Goal: Task Accomplishment & Management: Complete application form

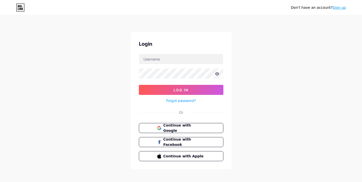
click at [339, 8] on link "Sign up" at bounding box center [338, 8] width 13 height 4
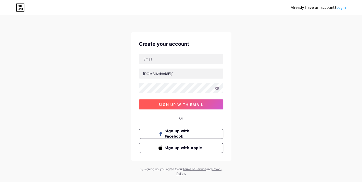
click at [199, 104] on span "sign up with email" at bounding box center [180, 105] width 45 height 4
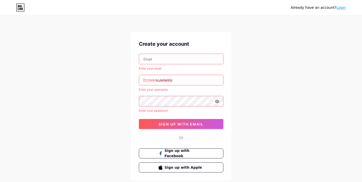
click at [153, 62] on input "text" at bounding box center [181, 59] width 84 height 10
type input "[EMAIL_ADDRESS][DOMAIN_NAME]"
click at [164, 76] on input "text" at bounding box center [181, 80] width 84 height 10
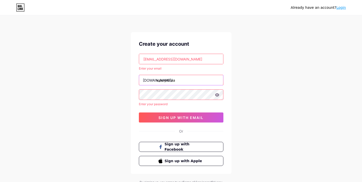
type input "valerylunaa"
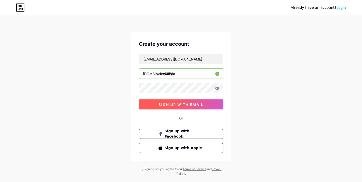
click at [171, 108] on button "sign up with email" at bounding box center [181, 105] width 85 height 10
click at [167, 107] on button "sign up with email" at bounding box center [181, 105] width 85 height 10
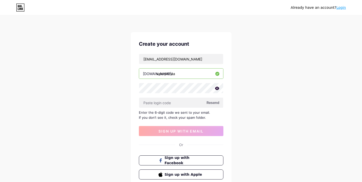
click at [217, 89] on icon at bounding box center [217, 88] width 4 height 3
click at [217, 89] on icon at bounding box center [217, 89] width 4 height 4
click at [190, 104] on input "text" at bounding box center [181, 103] width 84 height 10
click at [214, 104] on span "Resend" at bounding box center [212, 102] width 13 height 5
click at [184, 159] on span "Sign up with Facebook" at bounding box center [183, 160] width 39 height 11
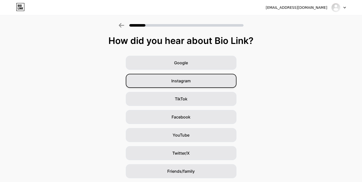
click at [185, 85] on div "Instagram" at bounding box center [181, 81] width 111 height 14
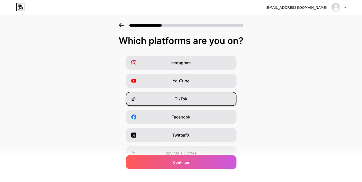
click at [186, 101] on span "TikTok" at bounding box center [181, 99] width 13 height 6
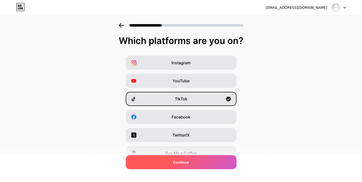
click at [189, 165] on div "Continue" at bounding box center [181, 162] width 111 height 14
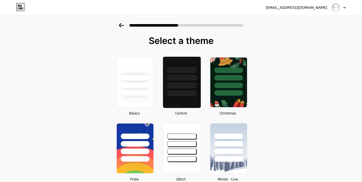
scroll to position [82, 0]
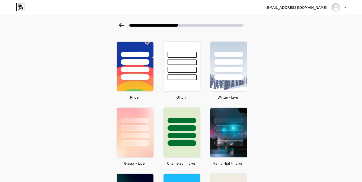
click at [324, 8] on div "milla181192@web.de" at bounding box center [297, 7] width 62 height 5
click at [346, 8] on div "milla181192@web.de Logout" at bounding box center [181, 7] width 362 height 9
click at [344, 8] on div at bounding box center [338, 7] width 15 height 9
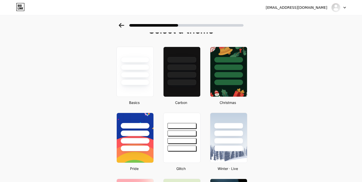
scroll to position [0, 0]
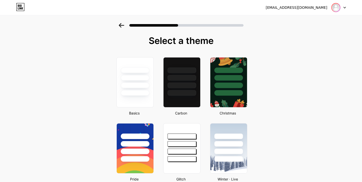
click at [336, 8] on img at bounding box center [336, 8] width 8 height 8
click at [342, 9] on div at bounding box center [338, 7] width 15 height 9
click at [345, 8] on div at bounding box center [338, 7] width 15 height 9
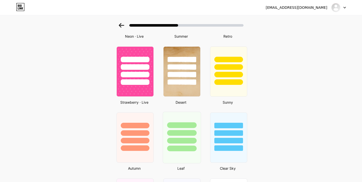
scroll to position [273, 0]
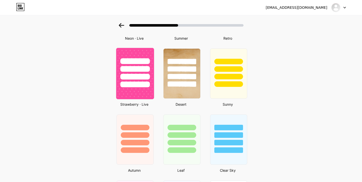
click at [129, 96] on img at bounding box center [135, 73] width 38 height 51
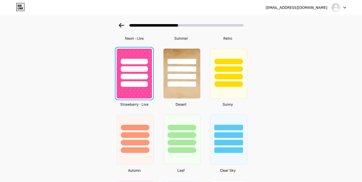
scroll to position [0, 0]
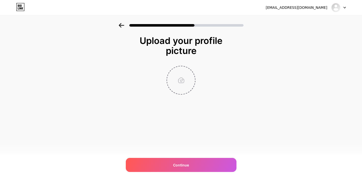
click at [183, 80] on input "file" at bounding box center [181, 80] width 28 height 28
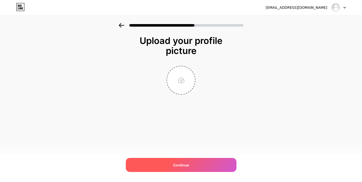
click at [173, 164] on span "Continue" at bounding box center [181, 165] width 16 height 5
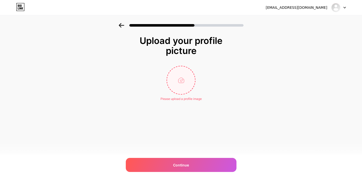
click at [177, 74] on input "file" at bounding box center [181, 80] width 28 height 28
click at [179, 84] on input "file" at bounding box center [181, 80] width 28 height 28
type input "C:\fakepath\Ghost 2.png"
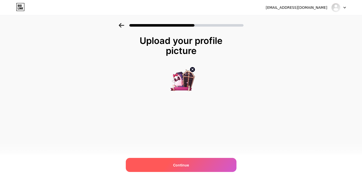
click at [174, 166] on span "Continue" at bounding box center [181, 165] width 16 height 5
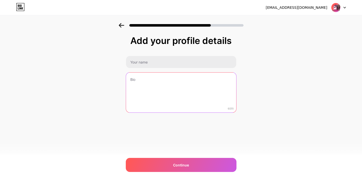
click at [180, 78] on textarea at bounding box center [181, 93] width 110 height 40
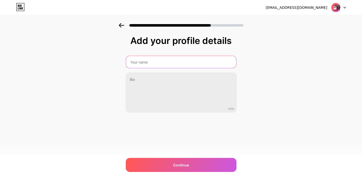
click at [181, 64] on input "text" at bounding box center [181, 62] width 110 height 12
type input "Valery"
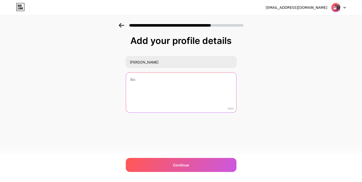
click at [148, 89] on textarea at bounding box center [181, 93] width 110 height 40
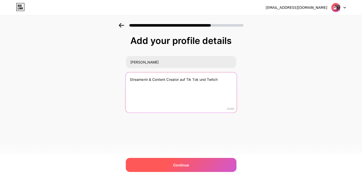
type textarea "Streamerin & Content Creator auf Tik Tok und Twitch"
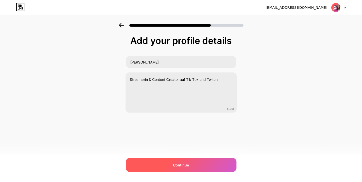
click at [156, 172] on div "Continue" at bounding box center [181, 165] width 111 height 14
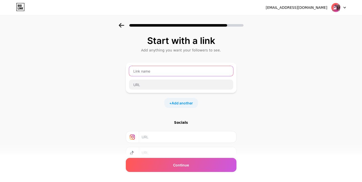
click at [160, 69] on input "text" at bounding box center [181, 71] width 104 height 10
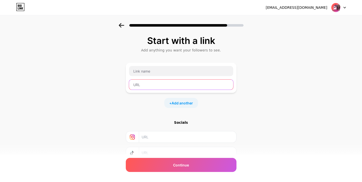
click at [167, 86] on input "text" at bounding box center [181, 85] width 104 height 10
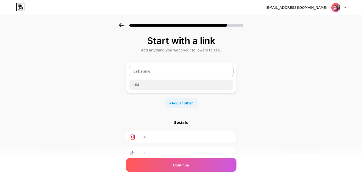
click at [178, 75] on input "text" at bounding box center [181, 71] width 104 height 10
type input "Discord"
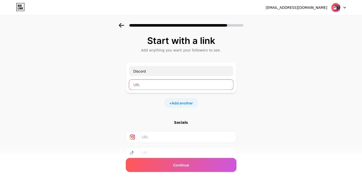
click at [171, 87] on input "text" at bounding box center [181, 85] width 104 height 10
paste input "https://discord.gg/2qVmYxZDEV"
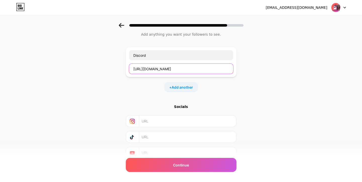
scroll to position [24, 0]
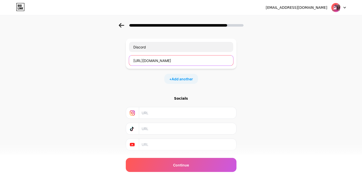
type input "https://discord.gg/2qVmYxZDEV"
click at [147, 113] on input "text" at bounding box center [187, 112] width 91 height 11
paste input "https://www.instagram.com/valerylunaa_games/"
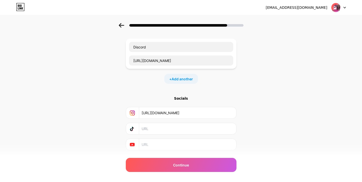
type input "https://www.instagram.com/valerylunaa_games/"
click at [156, 128] on input "text" at bounding box center [187, 128] width 91 height 11
paste input "https://www.tiktok.com/@valerylunaa_games"
type input "https://www.tiktok.com/@valerylunaa_games"
click at [157, 144] on input "text" at bounding box center [187, 144] width 91 height 11
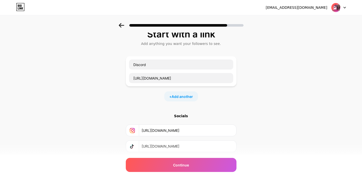
scroll to position [38, 0]
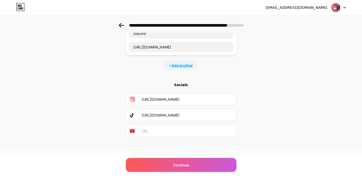
click at [175, 66] on span "Add another" at bounding box center [182, 65] width 21 height 5
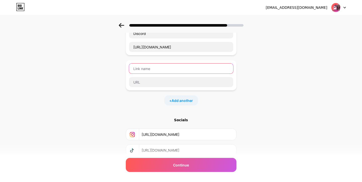
click at [162, 72] on input "text" at bounding box center [181, 69] width 104 height 10
type input "Twitch"
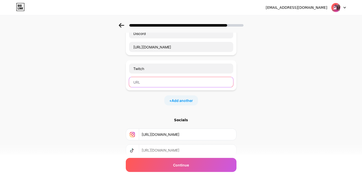
click at [141, 84] on input "text" at bounding box center [181, 82] width 104 height 10
paste input "https://www.twitch.tv/valerylunaa"
type input "https://www.twitch.tv/valerylunaa"
click at [98, 100] on div "Start with a link Add anything you want your followers to see. Discord https://…" at bounding box center [181, 91] width 362 height 212
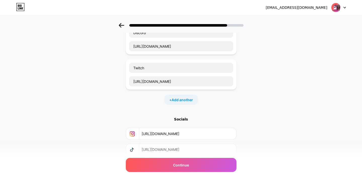
scroll to position [73, 0]
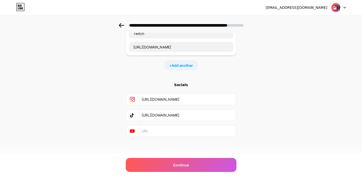
click at [158, 133] on input "text" at bounding box center [187, 130] width 91 height 11
click at [160, 130] on input "text" at bounding box center [187, 130] width 91 height 11
paste input "https://www.youtube.com/@valerylunaa_games"
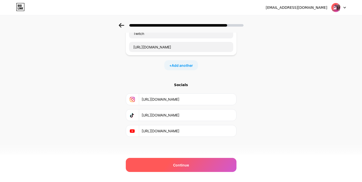
type input "https://www.youtube.com/@valerylunaa_games"
click at [185, 164] on span "Continue" at bounding box center [181, 165] width 16 height 5
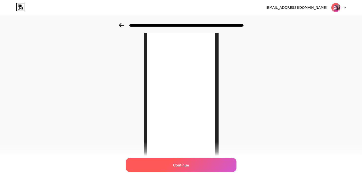
scroll to position [49, 0]
click at [179, 165] on span "Continue" at bounding box center [181, 165] width 16 height 5
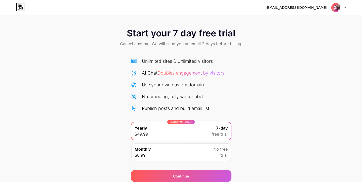
click at [118, 144] on div "Start your 7 day free trial Cancel anytime. We will send you an email 2 days be…" at bounding box center [181, 102] width 362 height 159
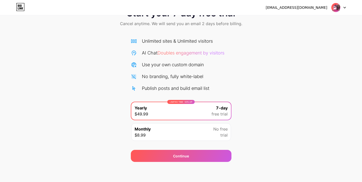
click at [114, 103] on div "Start your 7 day free trial Cancel anytime. We will send you an email 2 days be…" at bounding box center [181, 82] width 362 height 159
